Goal: Information Seeking & Learning: Learn about a topic

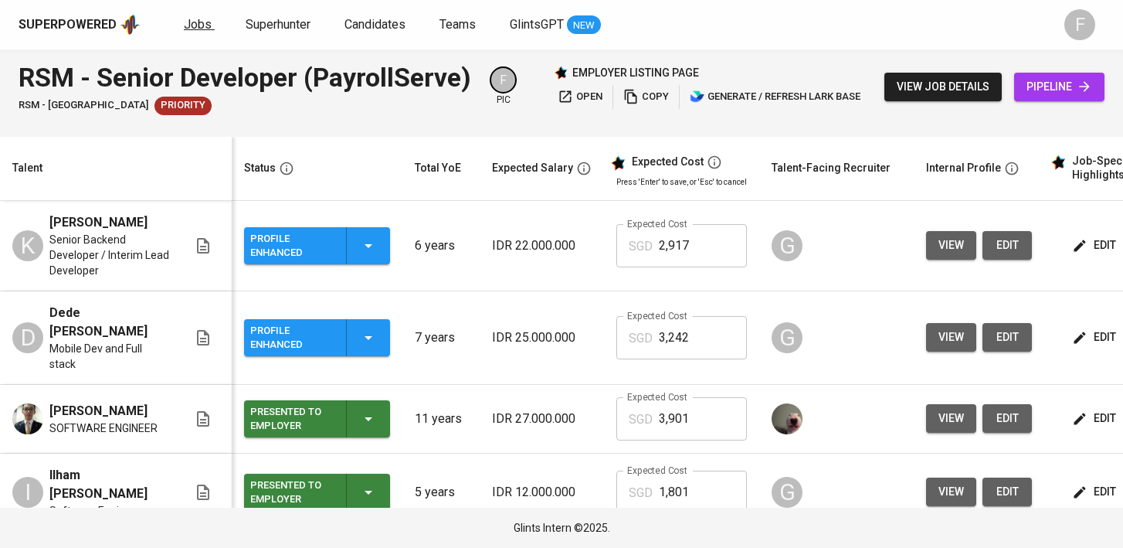
scroll to position [0, 199]
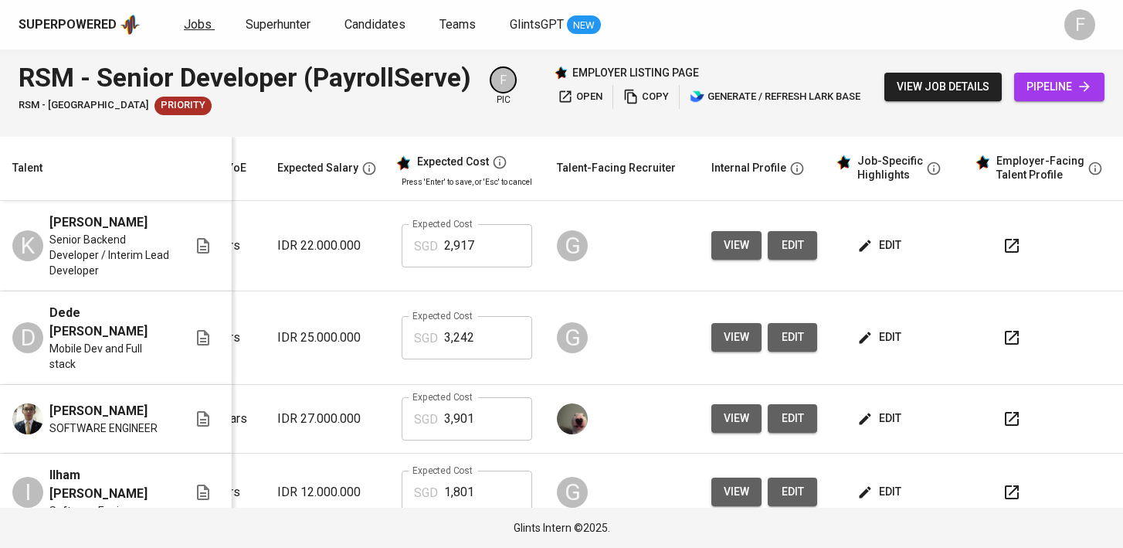
click at [194, 21] on span "Jobs" at bounding box center [198, 24] width 28 height 15
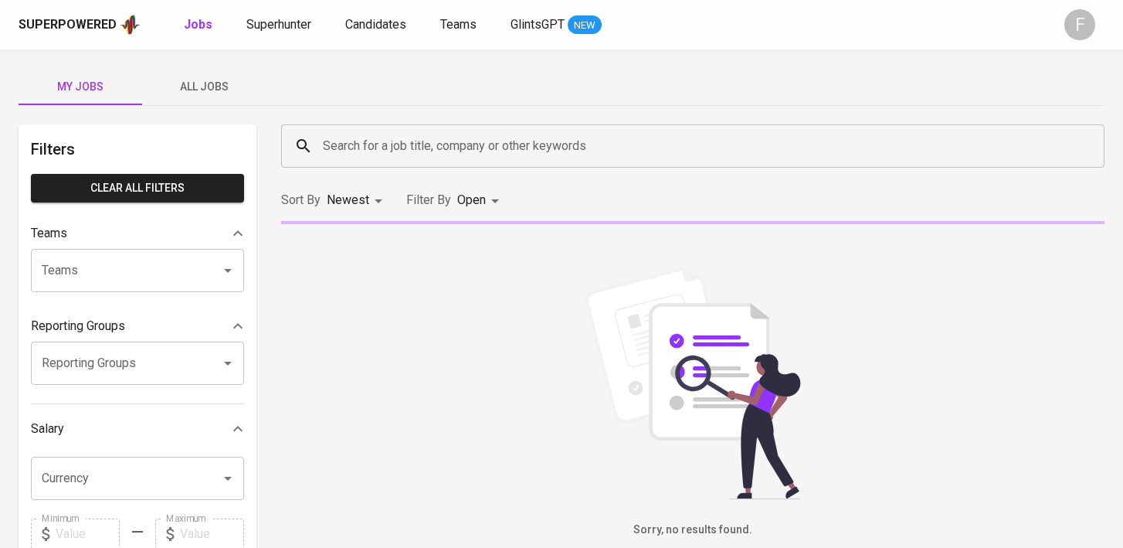
click at [472, 198] on body "Superpowered Jobs Superhunter Candidates Teams GlintsGPT NEW F My Jobs All Jobs…" at bounding box center [561, 527] width 1123 height 1055
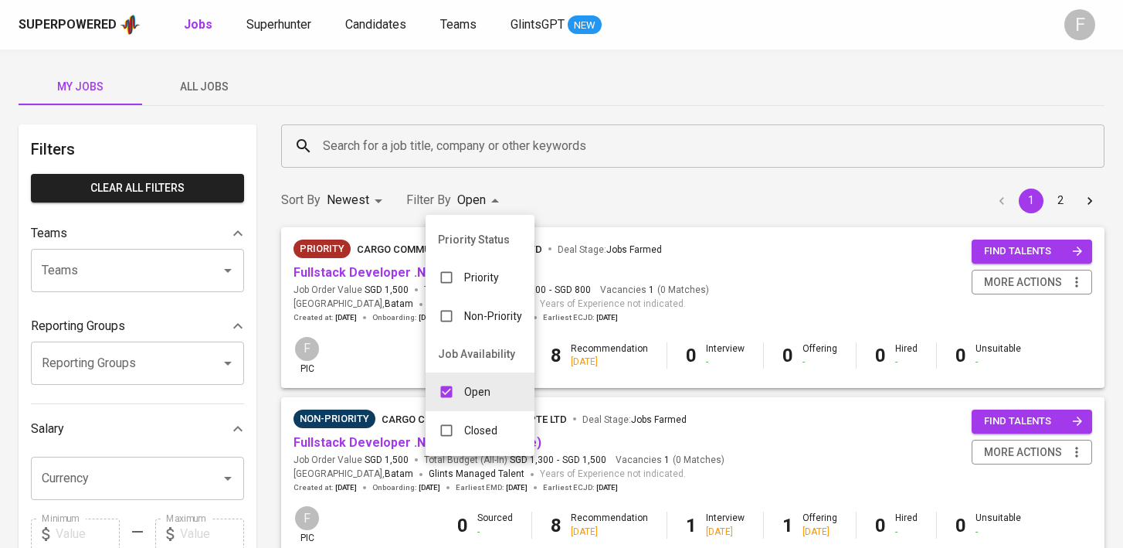
click at [463, 428] on div "Closed" at bounding box center [468, 430] width 84 height 29
type input "OPEN,CLOSE"
checkbox input "true"
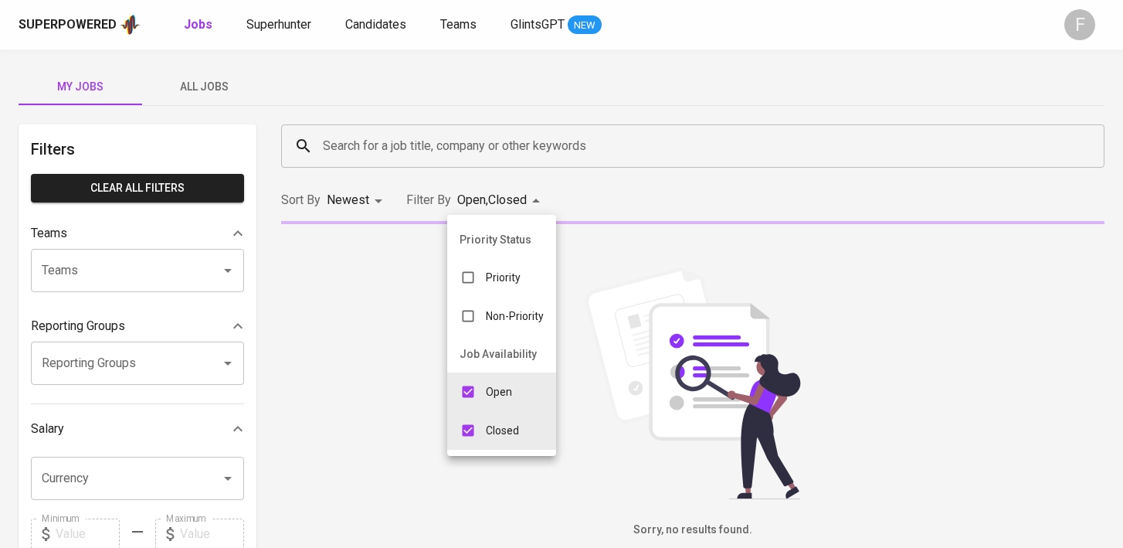
click at [439, 153] on div at bounding box center [561, 274] width 1123 height 548
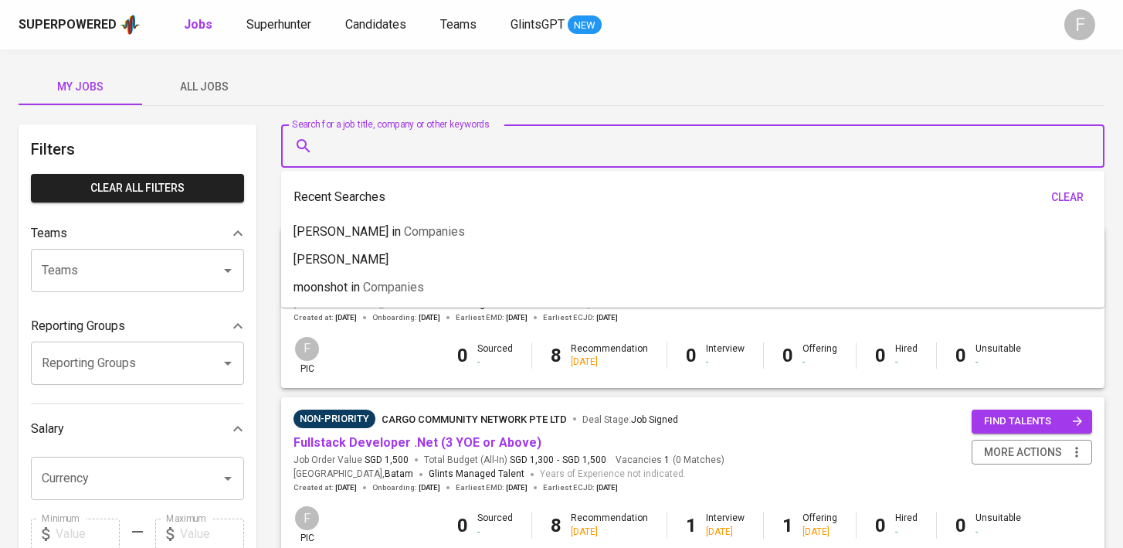
click at [430, 149] on input "Search for a job title, company or other keywords" at bounding box center [697, 145] width 756 height 29
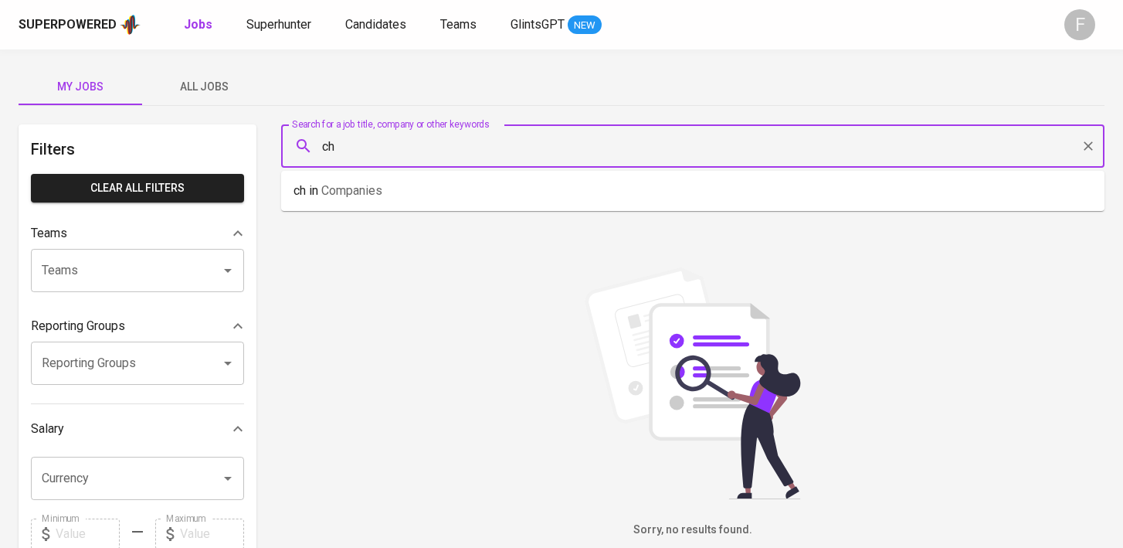
type input "c"
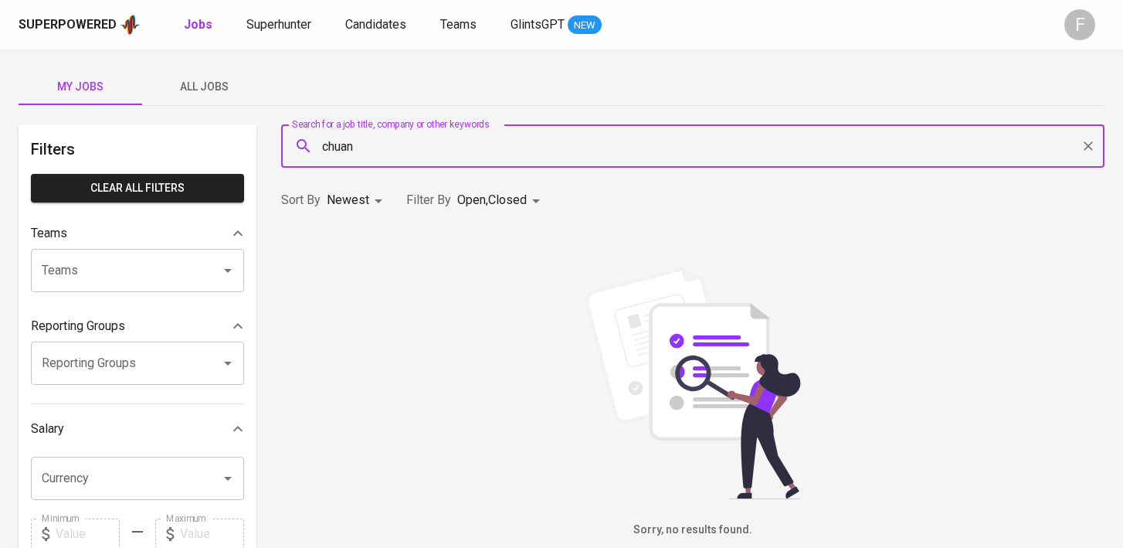
type input "chuan"
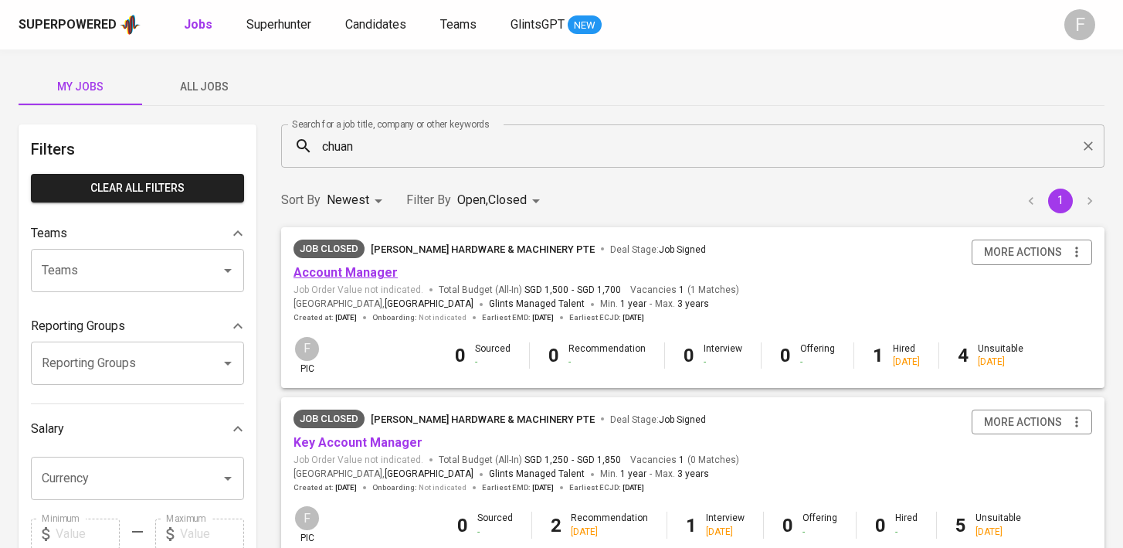
click at [362, 275] on link "Account Manager" at bounding box center [346, 272] width 104 height 15
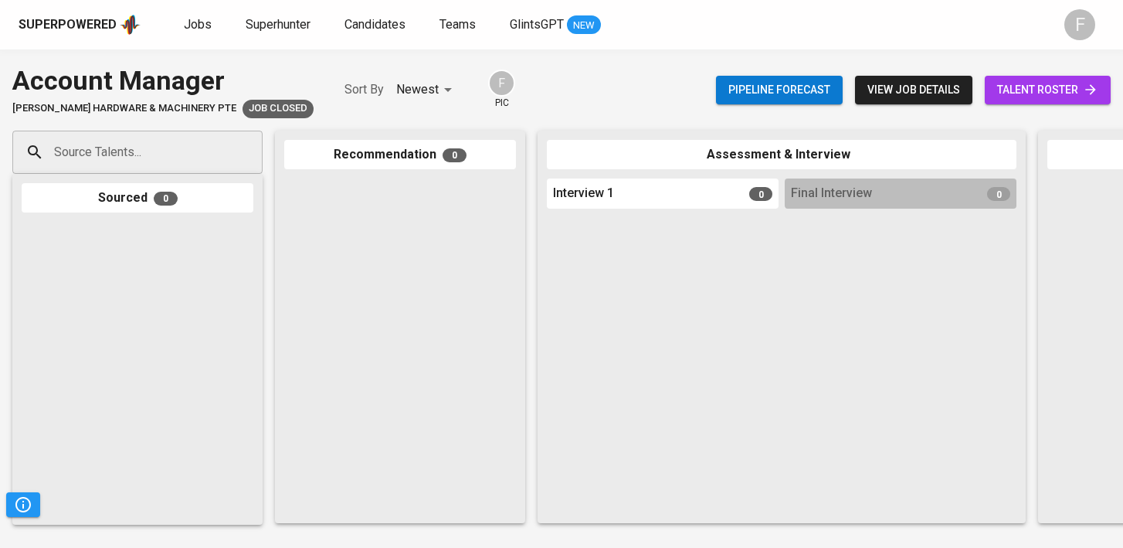
click at [914, 93] on span "view job details" at bounding box center [914, 89] width 93 height 19
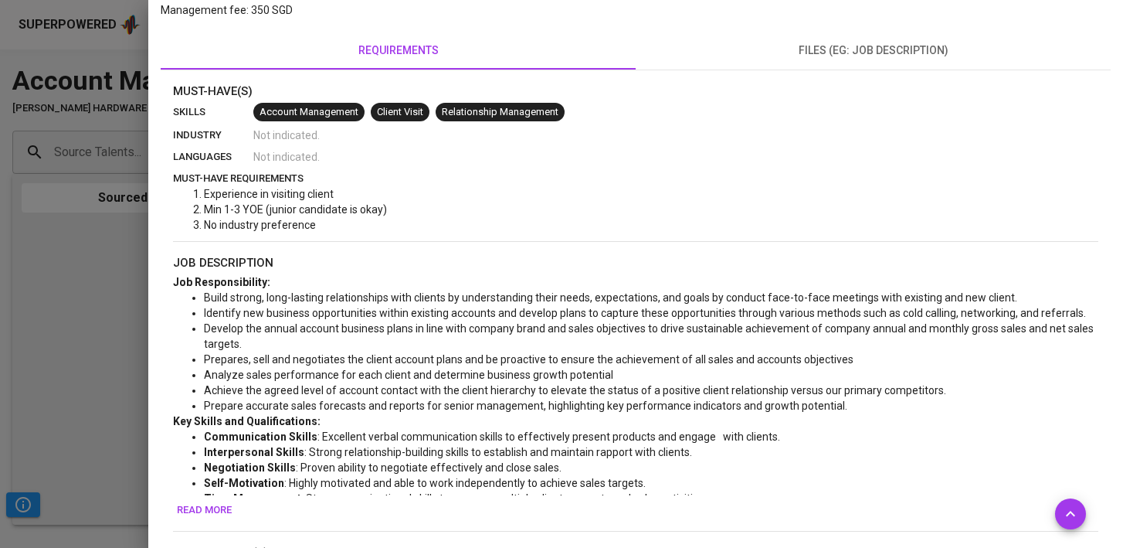
scroll to position [363, 0]
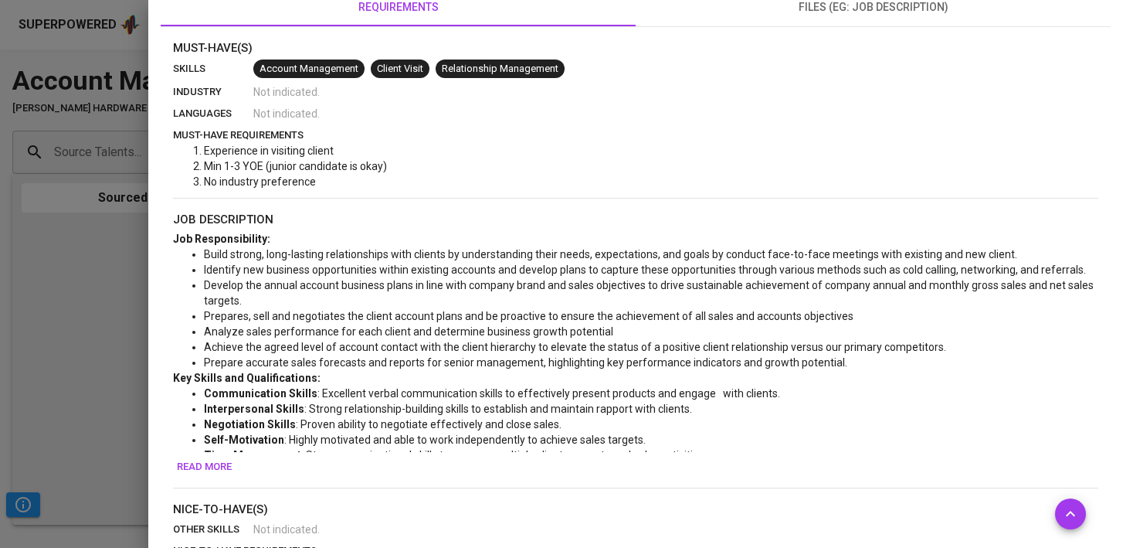
click at [199, 471] on span "Read more" at bounding box center [204, 467] width 55 height 18
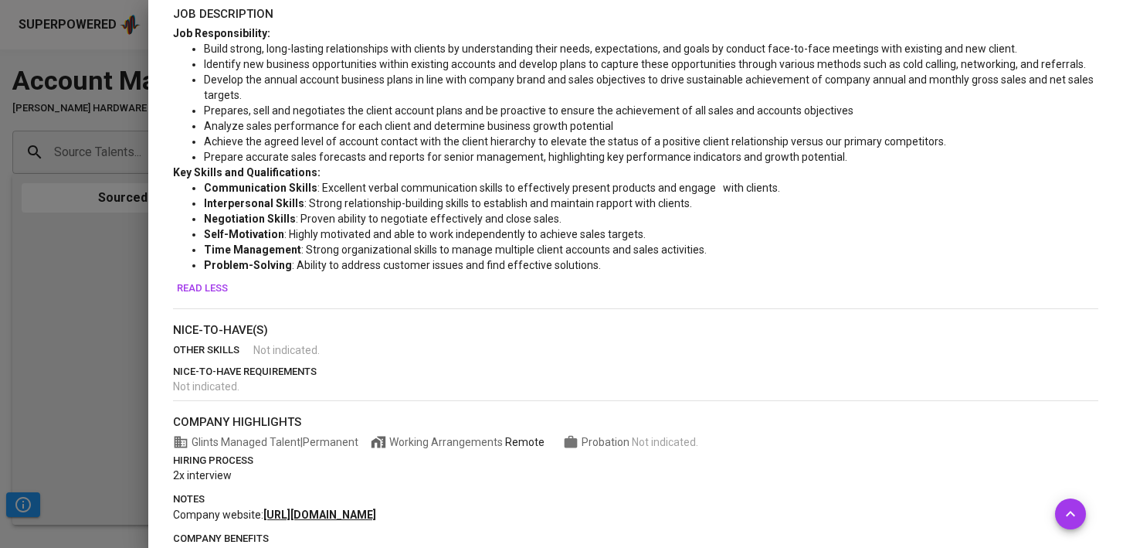
scroll to position [627, 0]
